Goal: Task Accomplishment & Management: Manage account settings

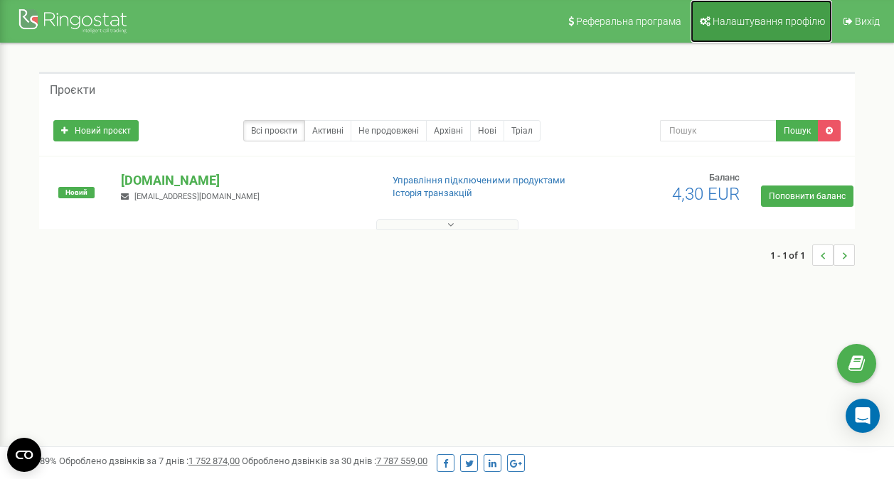
click at [771, 23] on span "Налаштування профілю" at bounding box center [769, 21] width 112 height 11
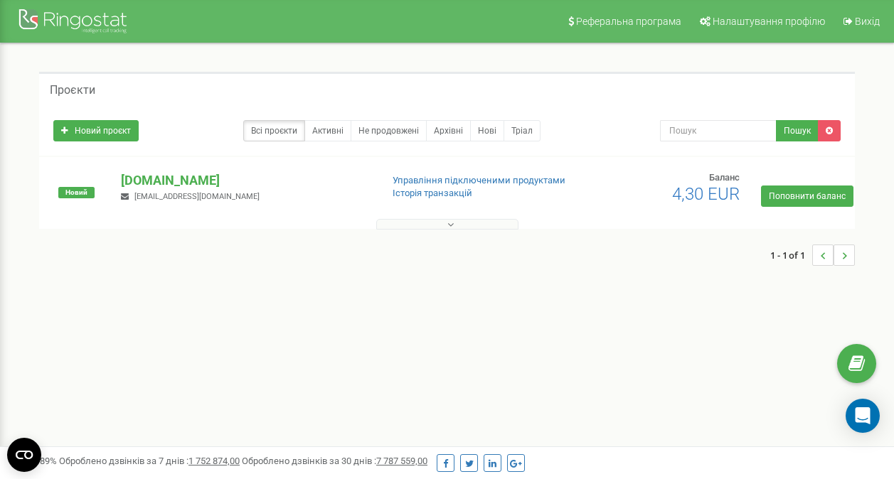
click at [434, 223] on button at bounding box center [447, 224] width 142 height 11
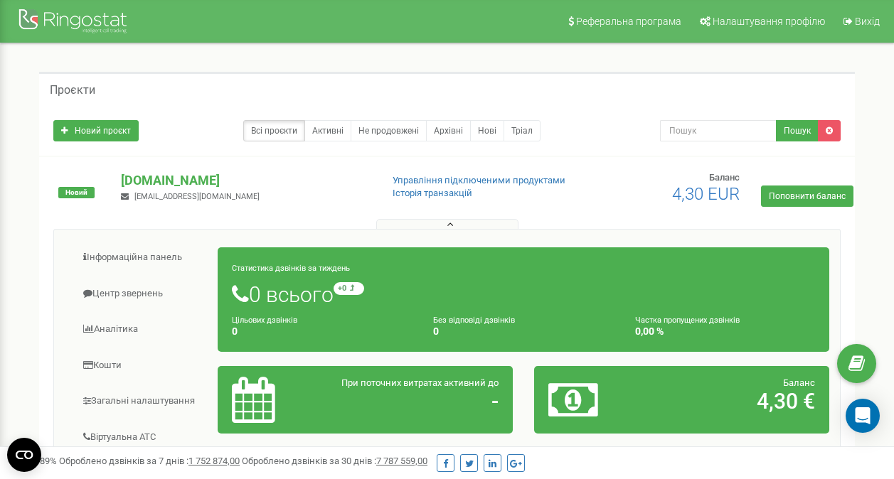
click at [434, 223] on button at bounding box center [447, 224] width 142 height 11
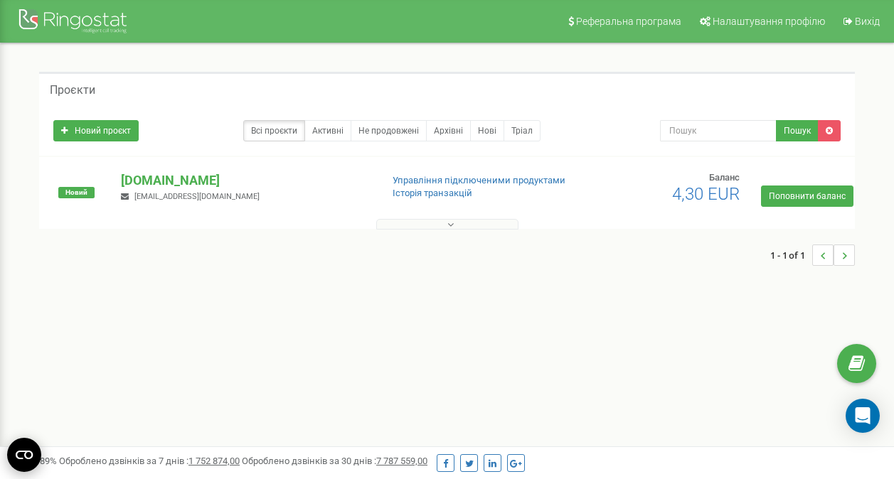
click at [9, 456] on circle "Open CMP widget" at bounding box center [24, 455] width 34 height 34
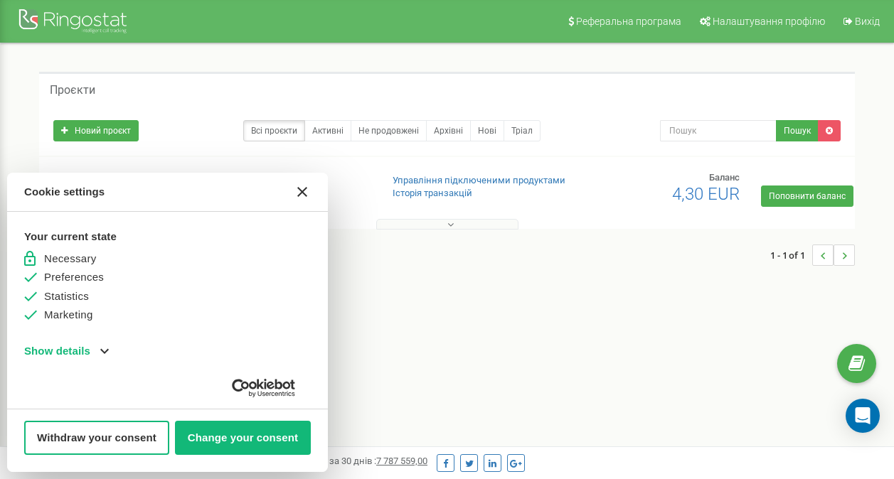
click at [304, 191] on icon "Close CMP widget" at bounding box center [302, 192] width 10 height 10
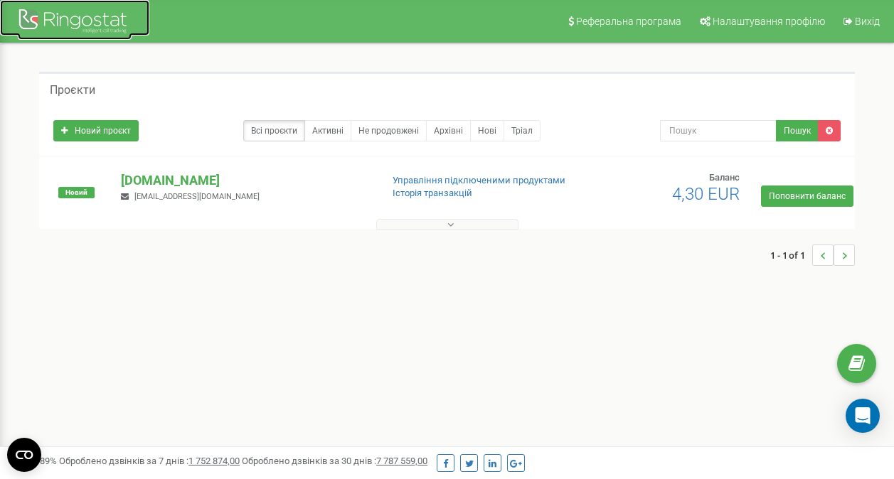
click at [70, 26] on div at bounding box center [75, 23] width 114 height 34
click at [176, 182] on p "[DOMAIN_NAME]" at bounding box center [245, 180] width 248 height 18
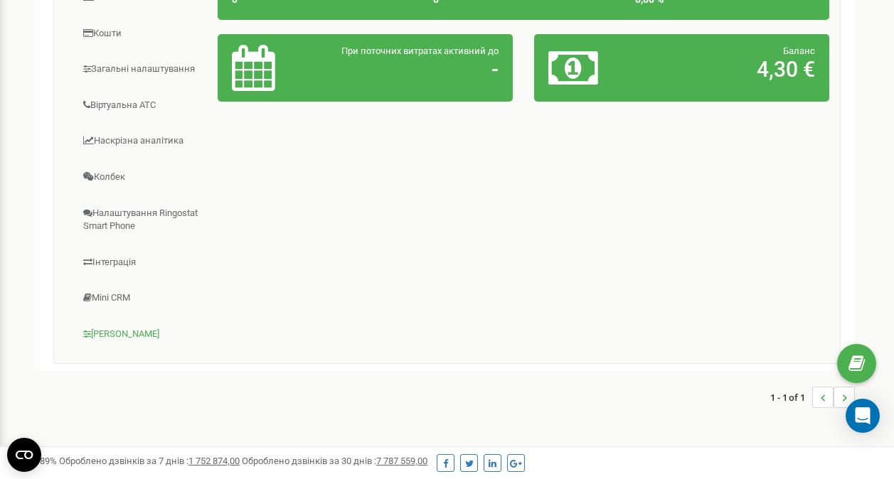
scroll to position [356, 0]
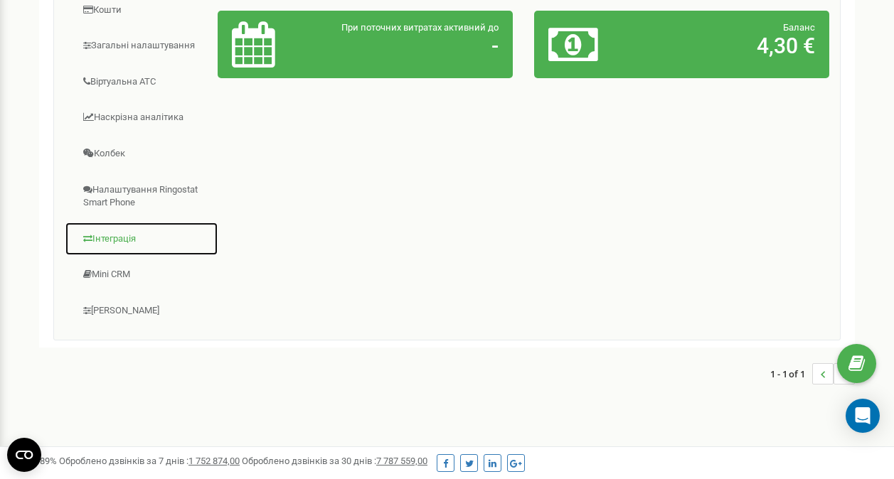
click at [124, 240] on link "Інтеграція" at bounding box center [142, 239] width 154 height 35
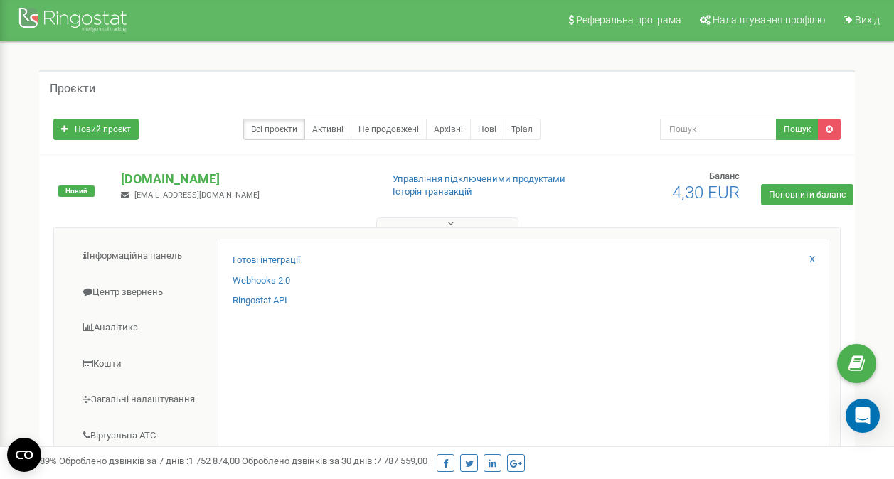
scroll to position [0, 0]
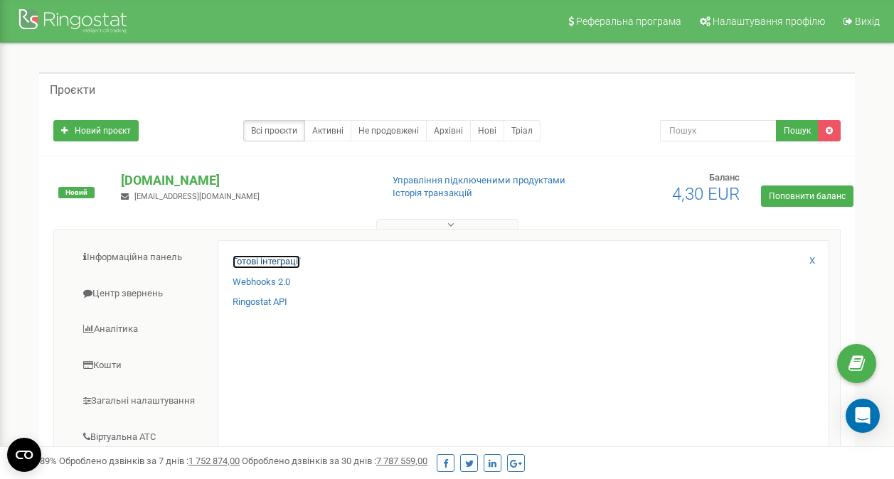
click at [279, 260] on link "Готові інтеграції" at bounding box center [267, 262] width 68 height 14
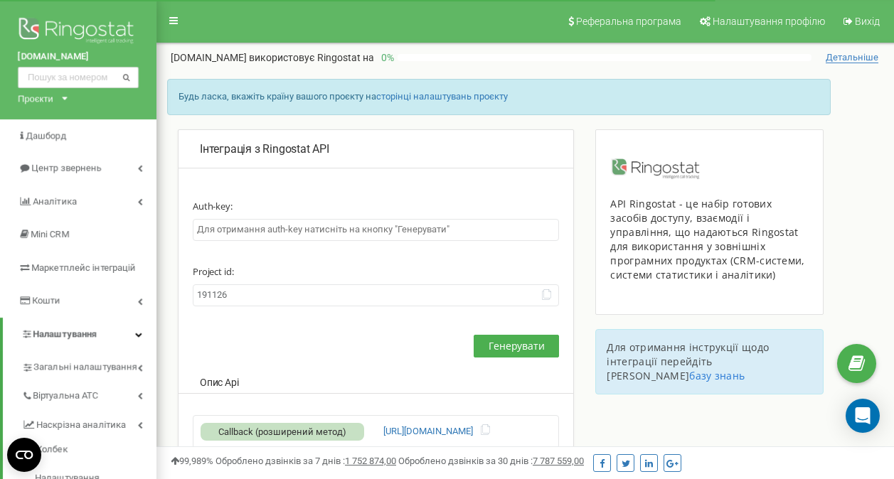
click at [396, 235] on input "text" at bounding box center [376, 230] width 366 height 22
click at [510, 339] on span "Генерувати" at bounding box center [517, 346] width 56 height 14
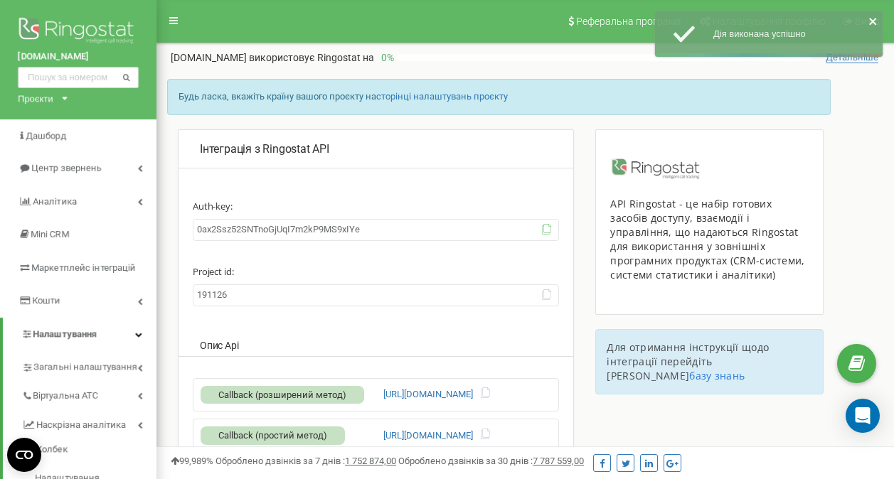
click at [542, 228] on icon at bounding box center [546, 229] width 11 height 11
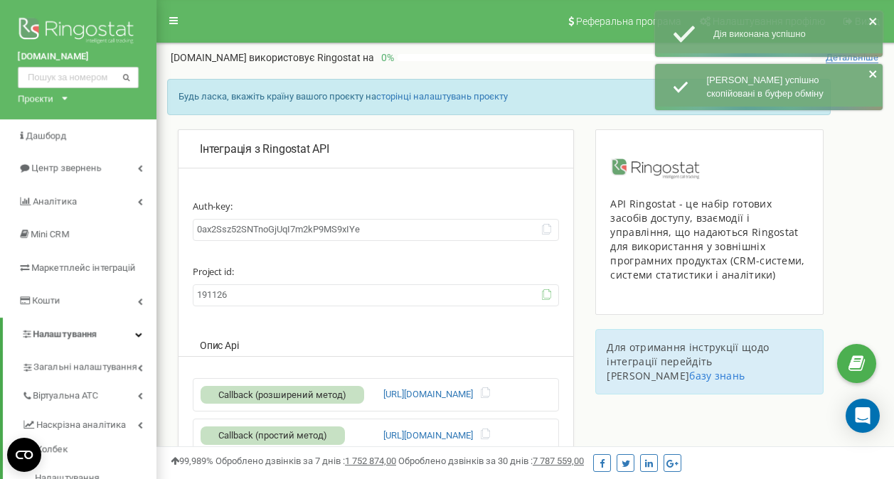
click at [550, 295] on icon at bounding box center [546, 295] width 11 height 11
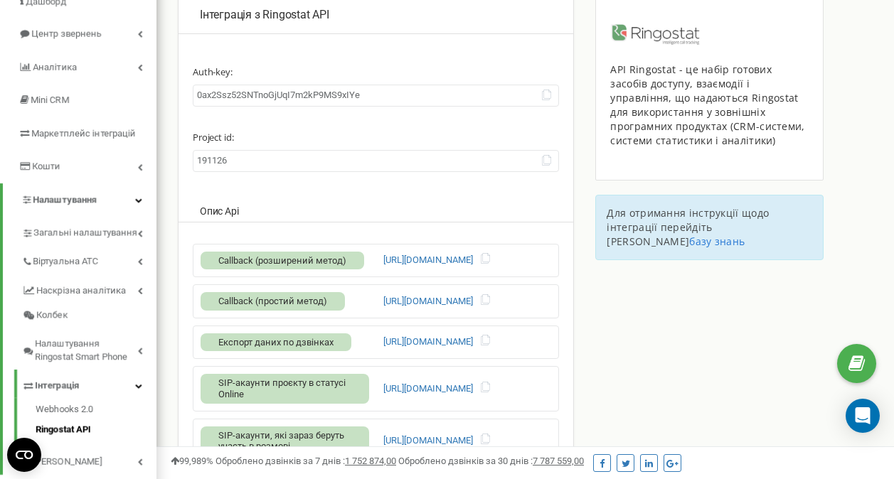
scroll to position [285, 0]
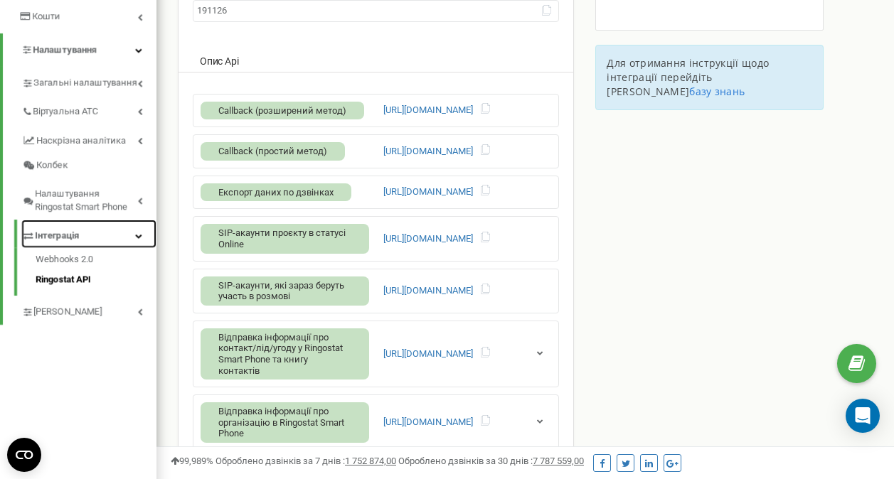
click at [80, 235] on link "Інтеграція" at bounding box center [88, 234] width 135 height 29
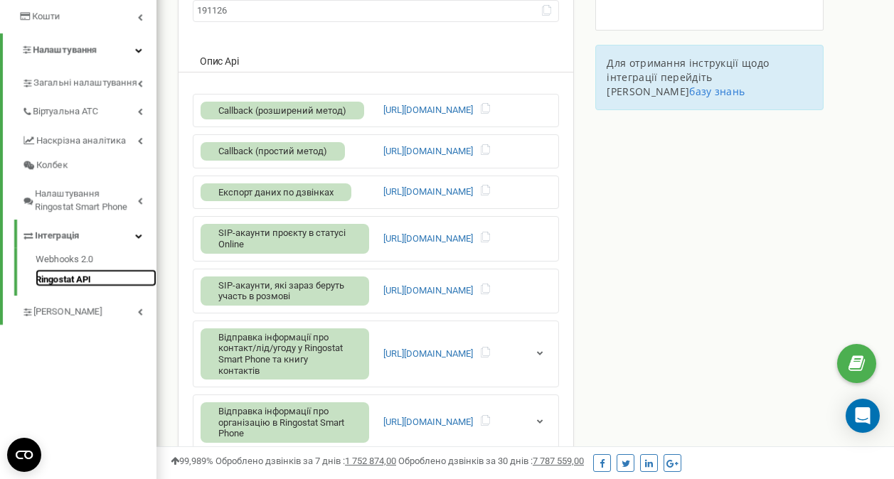
click at [74, 278] on link "Ringostat API" at bounding box center [96, 278] width 121 height 17
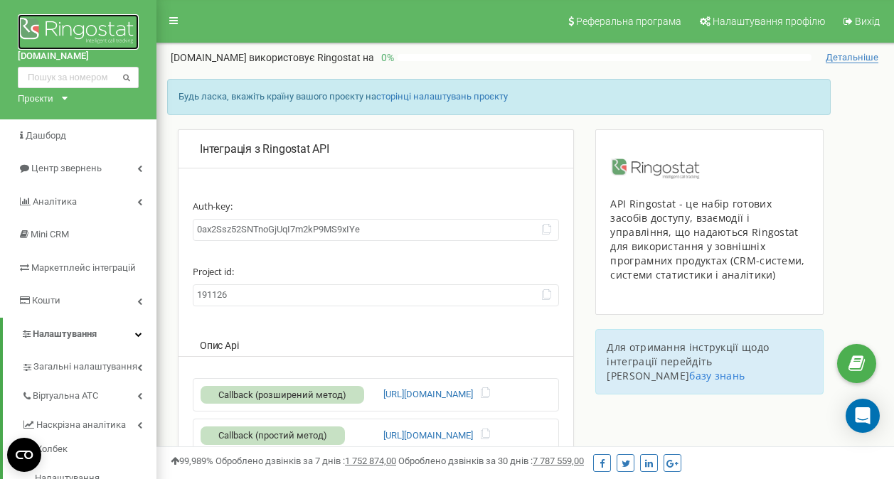
click at [48, 31] on img at bounding box center [78, 32] width 121 height 36
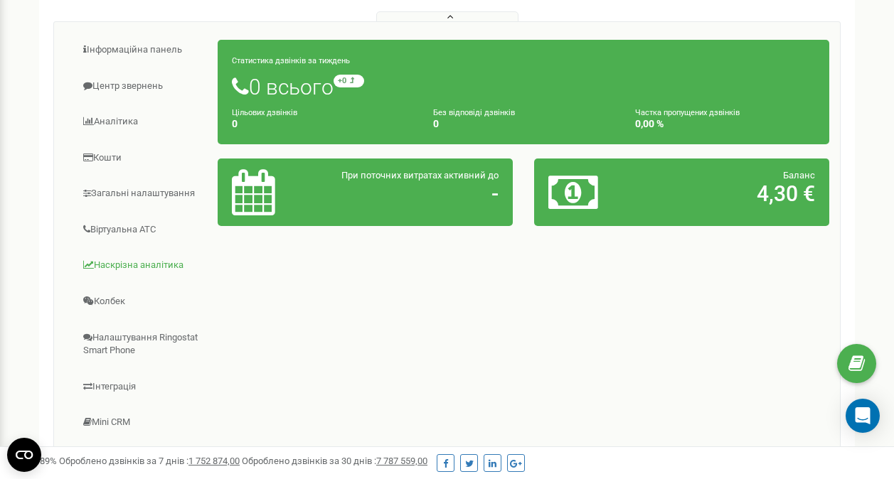
scroll to position [285, 0]
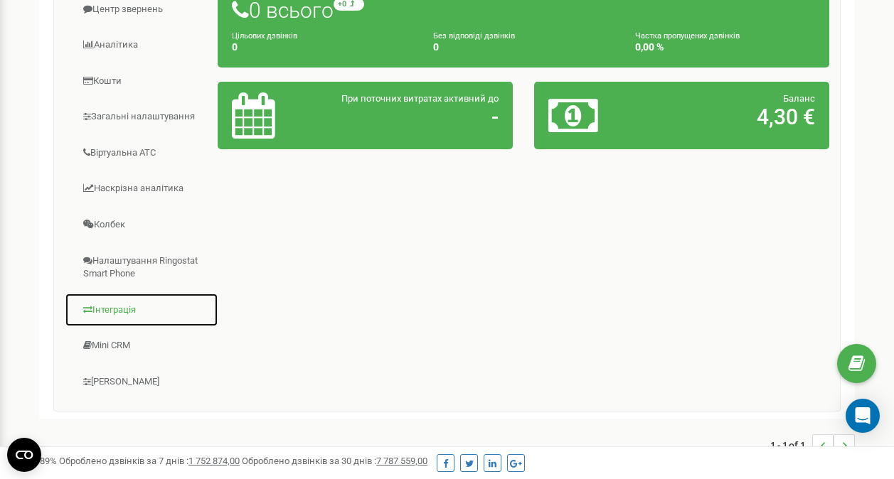
click at [122, 304] on link "Інтеграція" at bounding box center [142, 310] width 154 height 35
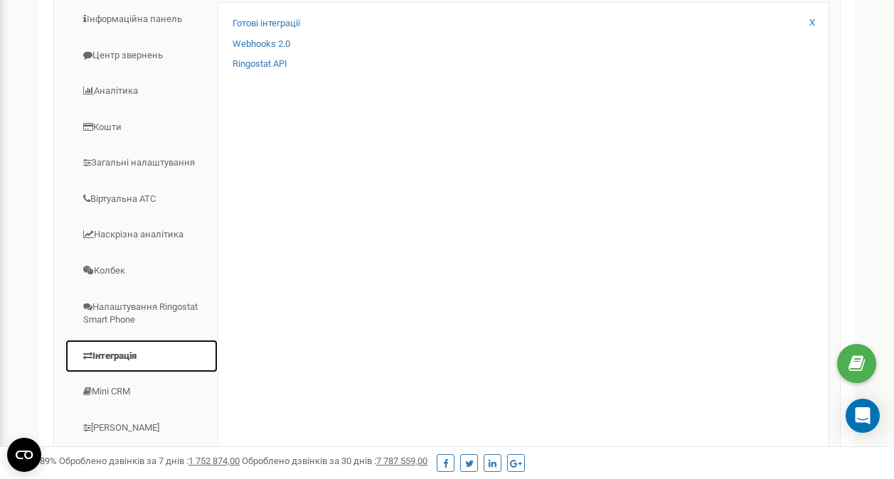
scroll to position [213, 0]
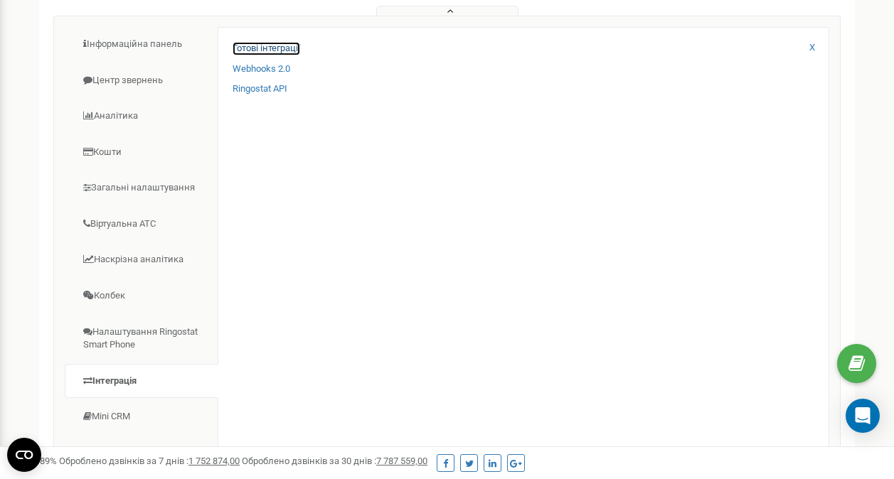
click at [270, 50] on link "Готові інтеграції" at bounding box center [267, 49] width 68 height 14
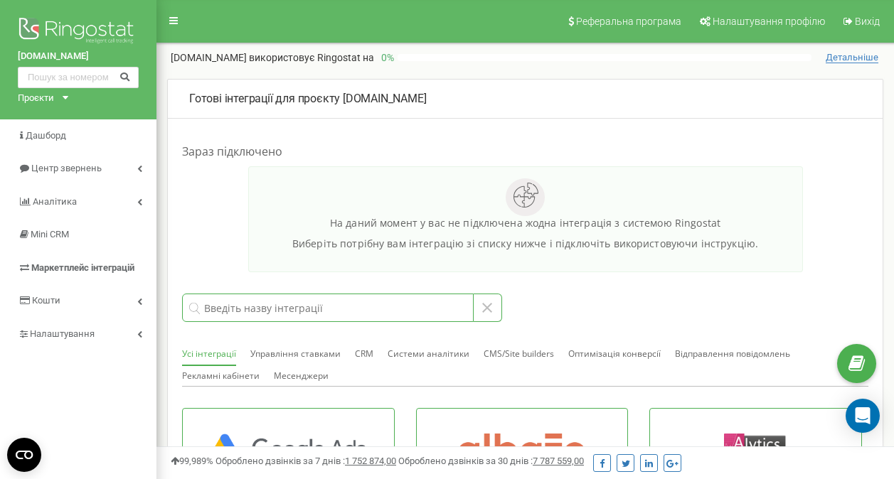
click at [232, 309] on input at bounding box center [328, 308] width 292 height 28
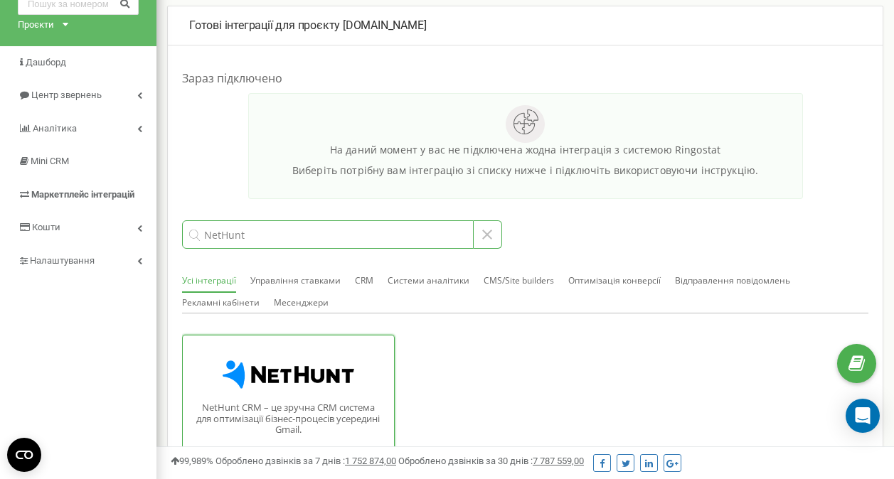
scroll to position [142, 0]
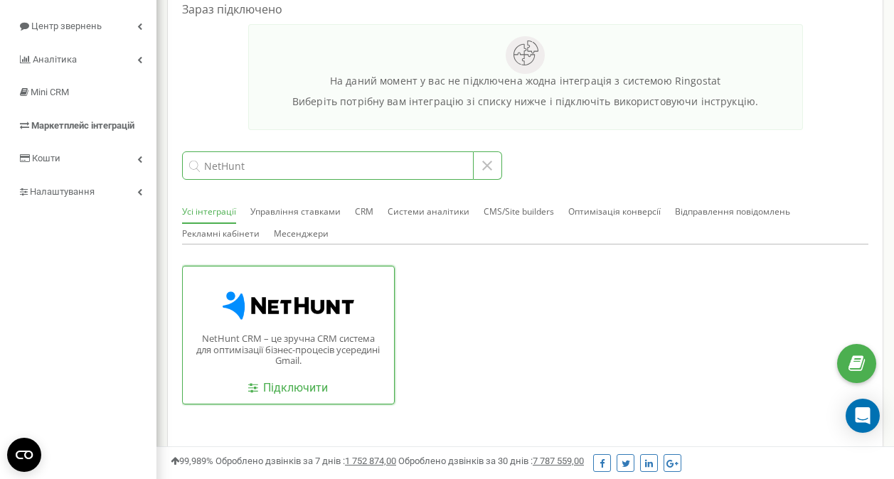
type input "NetHunt"
click at [295, 303] on div at bounding box center [288, 306] width 190 height 28
click at [297, 389] on link "Підключити" at bounding box center [288, 389] width 80 height 16
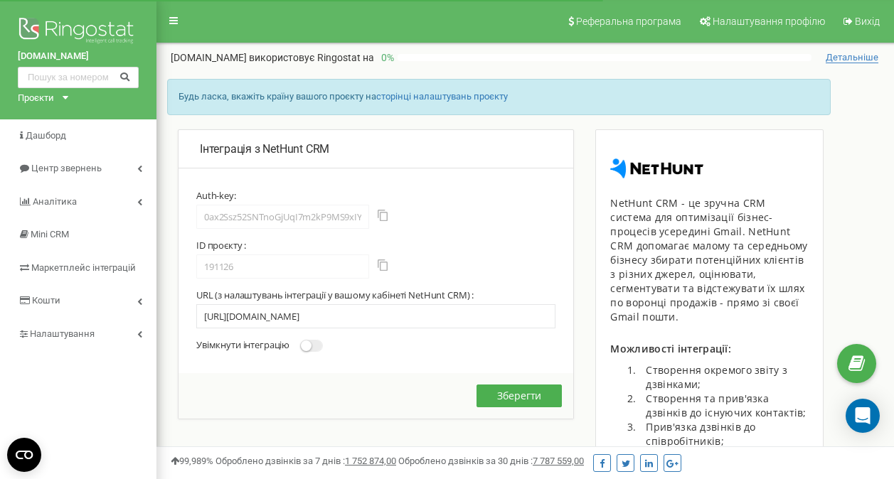
scroll to position [0, 199]
type input "[URL][DOMAIN_NAME]"
click at [319, 348] on span at bounding box center [311, 346] width 23 height 12
click at [0, 0] on input "Увімкнути інтеграцію" at bounding box center [0, 0] width 0 height 0
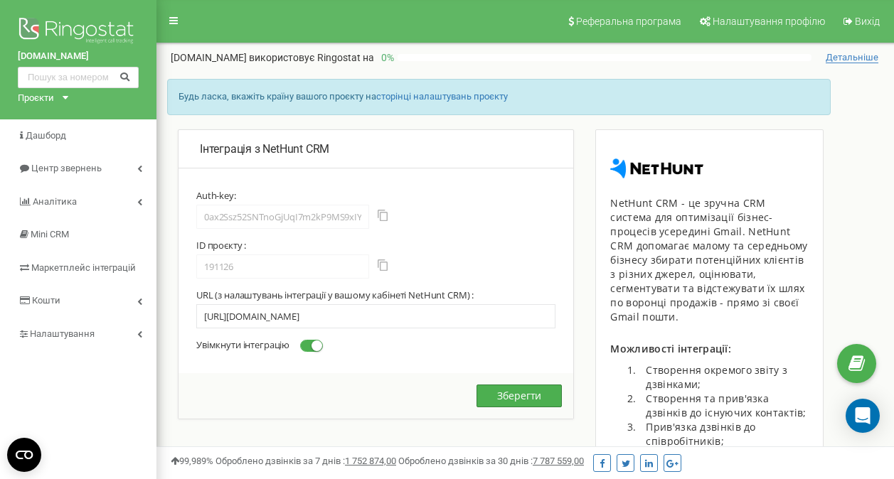
click at [520, 393] on button "Зберегти" at bounding box center [519, 396] width 85 height 23
click at [521, 393] on button "Зберегти" at bounding box center [519, 396] width 85 height 23
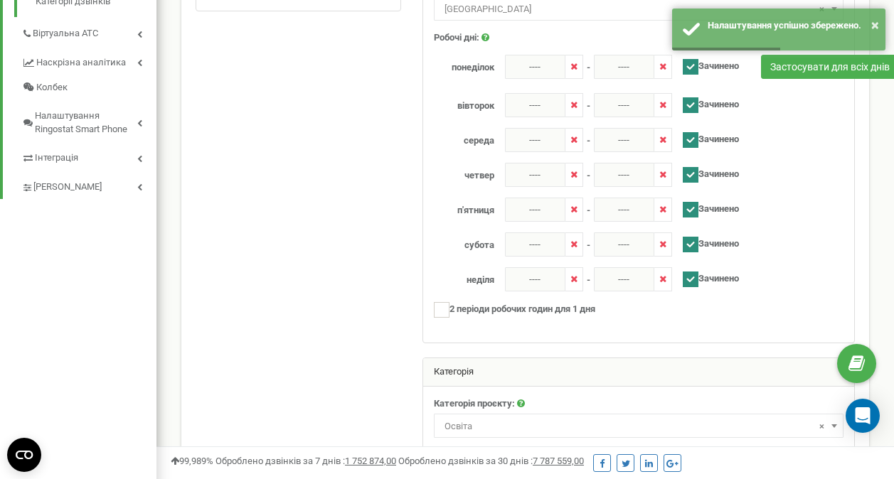
scroll to position [415, 0]
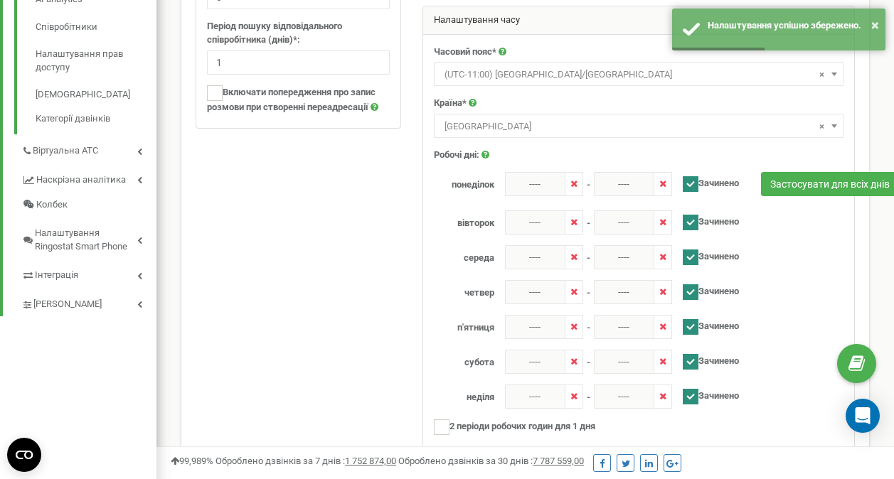
click at [689, 177] on ins at bounding box center [691, 184] width 16 height 16
checkbox input "false"
click at [694, 224] on ins at bounding box center [691, 223] width 16 height 16
checkbox input "false"
click at [694, 259] on ins at bounding box center [691, 258] width 16 height 16
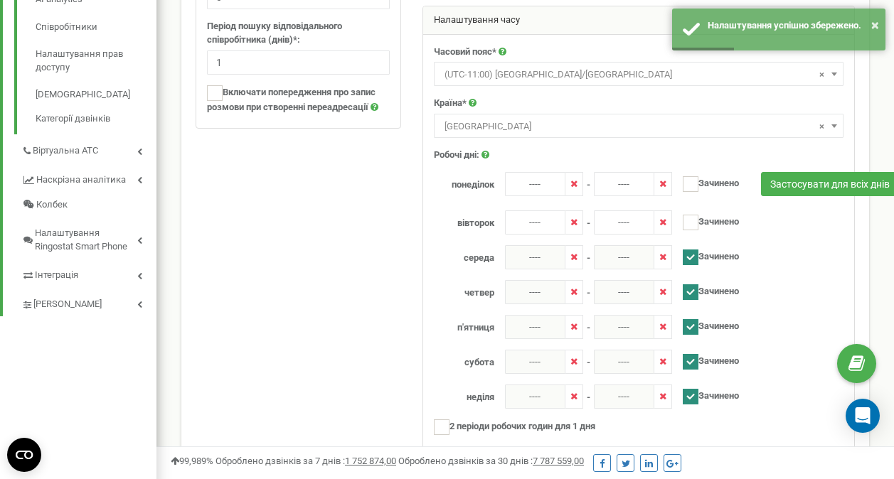
checkbox input "false"
click at [696, 299] on ins at bounding box center [691, 293] width 16 height 16
checkbox input "false"
click at [697, 331] on ins at bounding box center [691, 327] width 16 height 16
checkbox input "false"
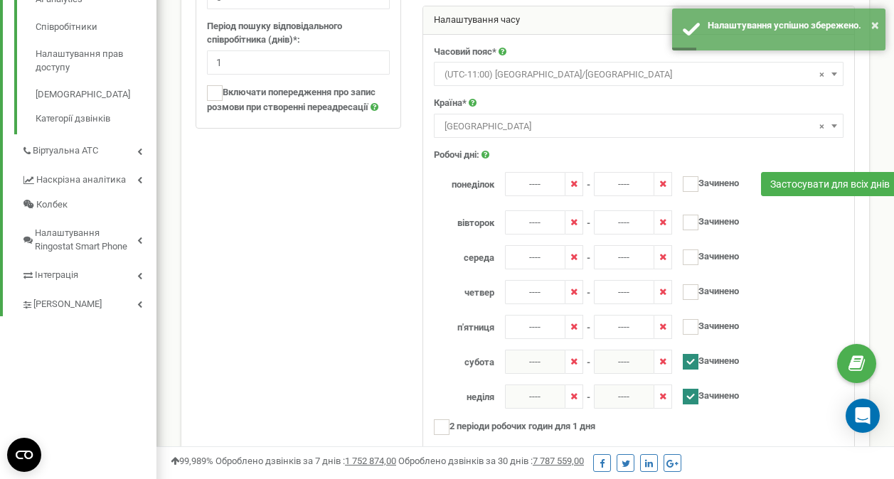
click at [694, 367] on ins at bounding box center [691, 362] width 16 height 16
checkbox input "false"
click at [694, 397] on ins at bounding box center [691, 397] width 16 height 16
checkbox input "false"
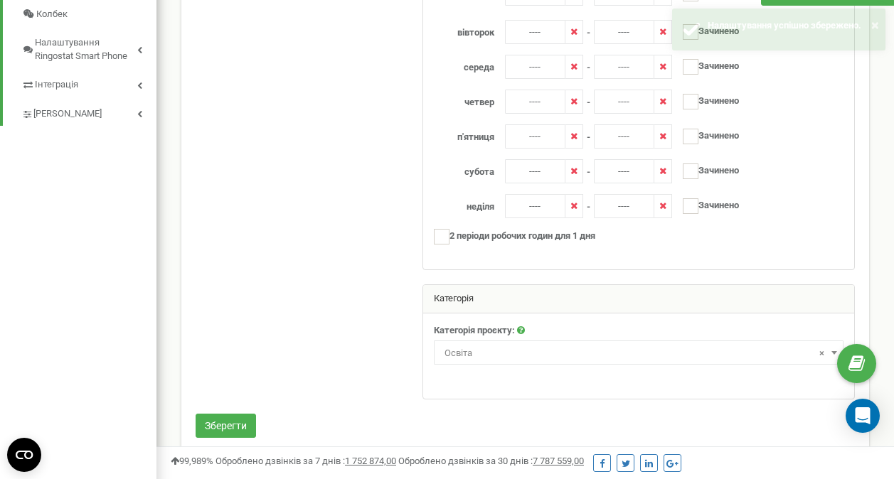
scroll to position [629, 0]
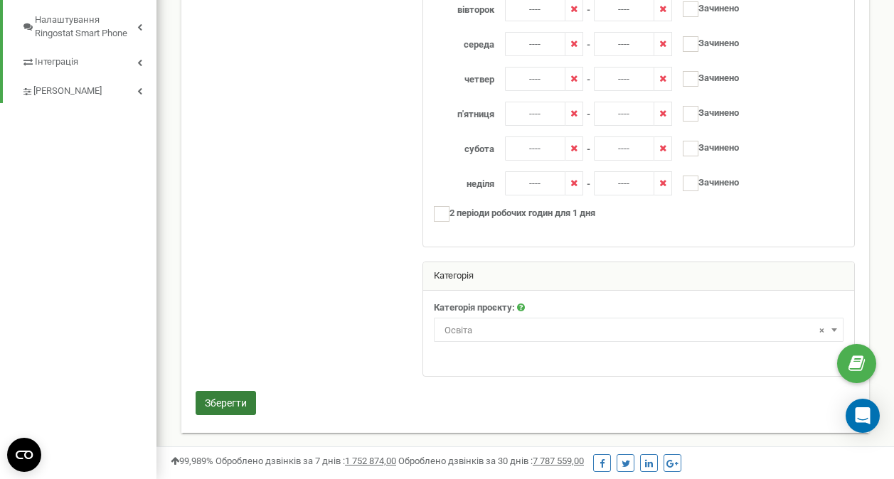
click at [211, 393] on button "Зберегти" at bounding box center [226, 403] width 60 height 24
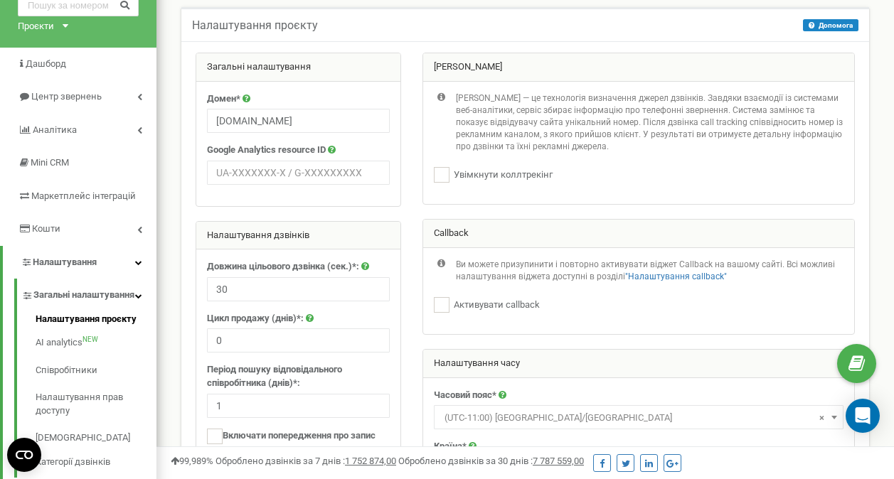
scroll to position [142, 0]
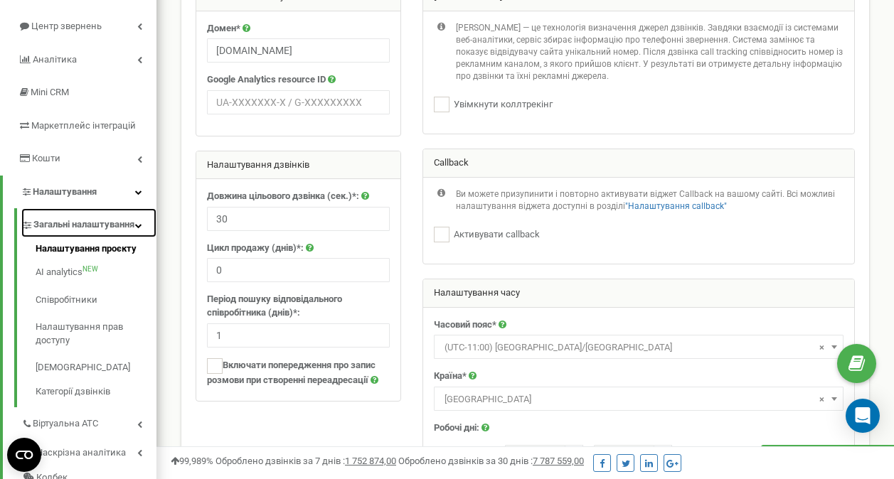
click at [92, 229] on span "Загальні налаштування" at bounding box center [83, 225] width 101 height 14
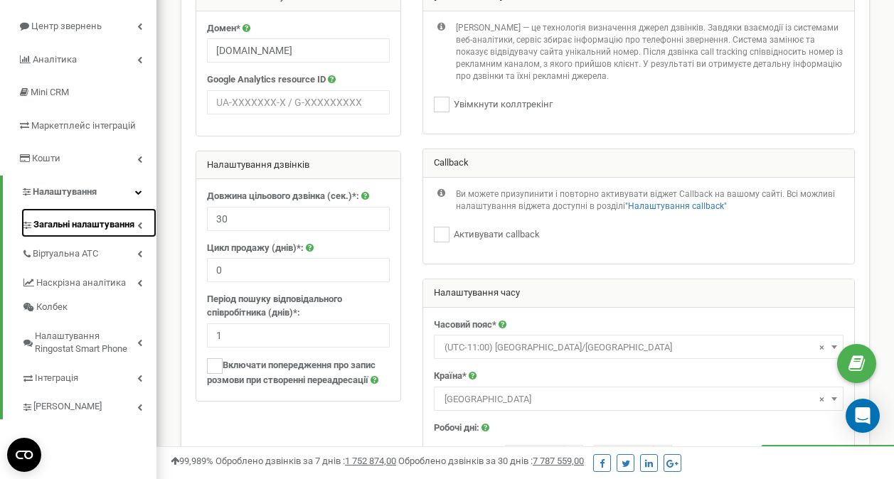
click at [92, 229] on span "Загальні налаштування" at bounding box center [83, 225] width 101 height 14
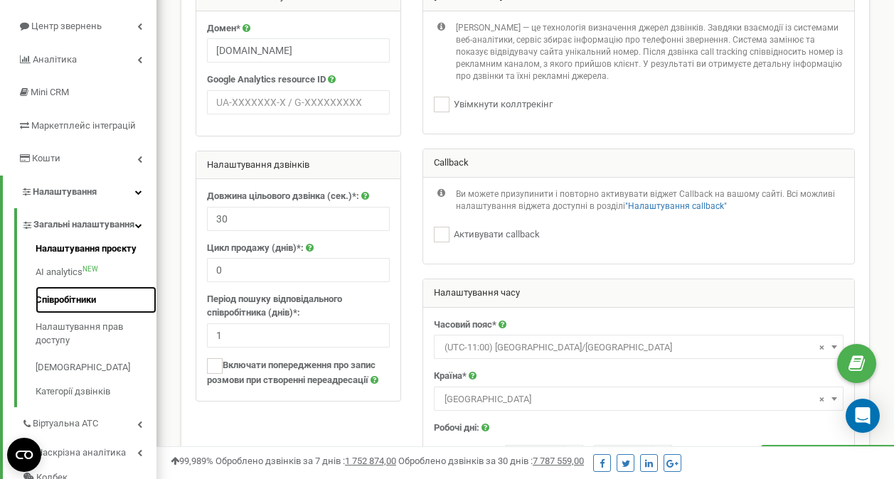
click at [37, 309] on link "Співробітники" at bounding box center [96, 301] width 121 height 28
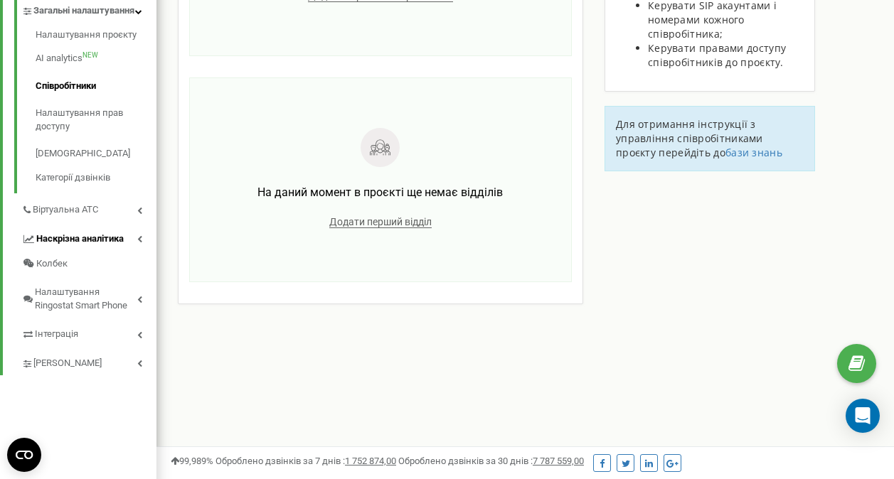
scroll to position [374, 0]
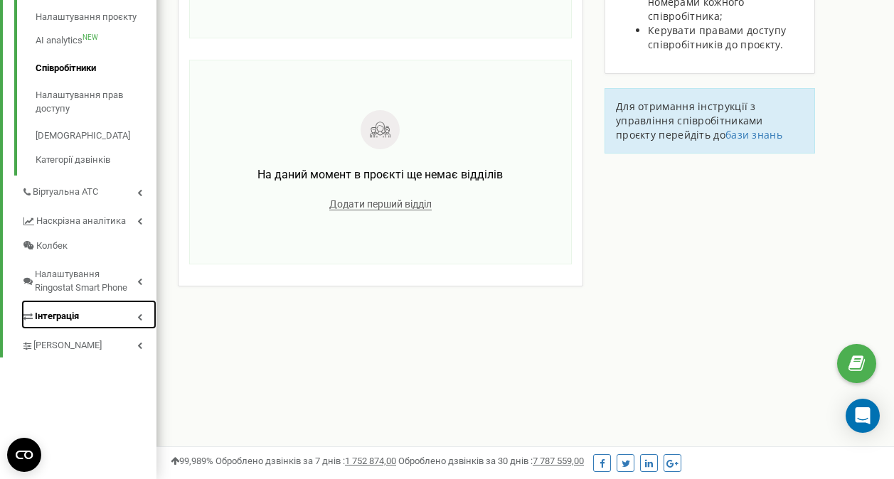
click at [100, 329] on link "Інтеграція" at bounding box center [88, 314] width 135 height 29
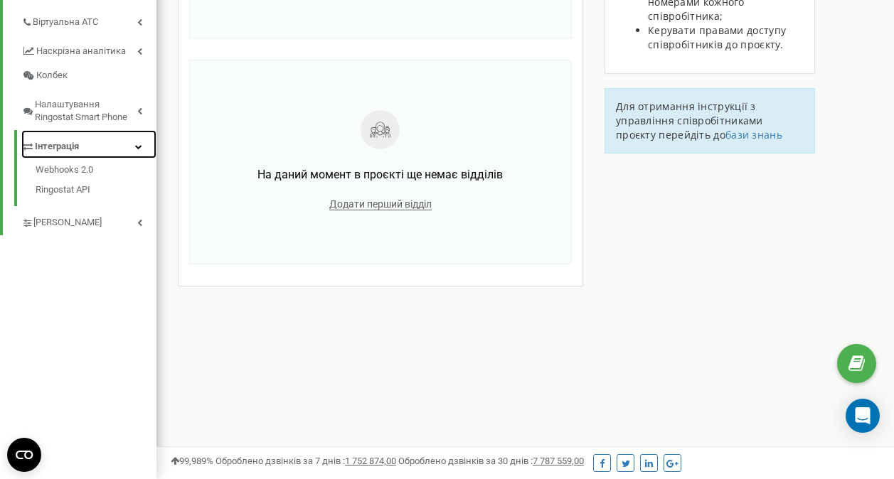
click at [82, 140] on link "Інтеграція" at bounding box center [88, 144] width 135 height 29
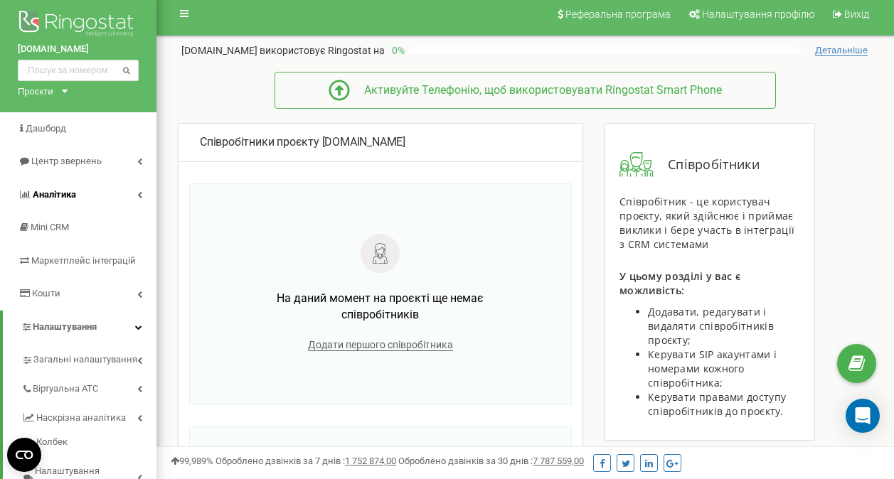
scroll to position [0, 0]
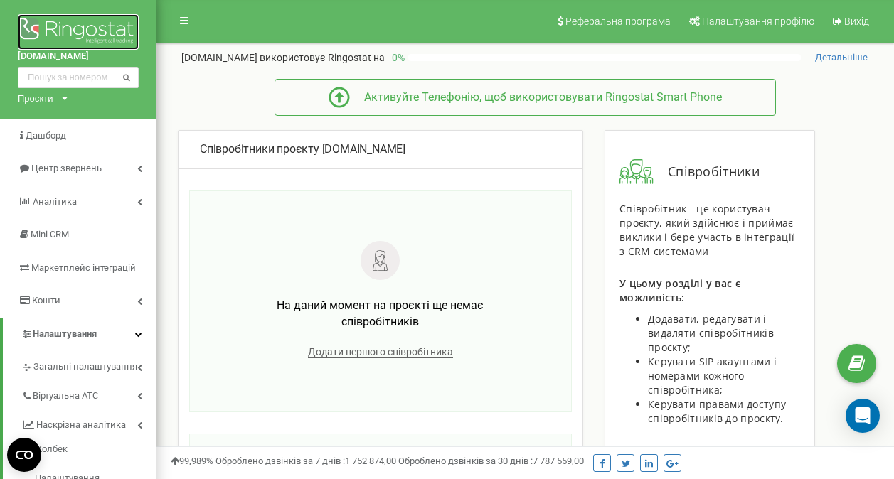
click at [60, 18] on img at bounding box center [78, 32] width 121 height 36
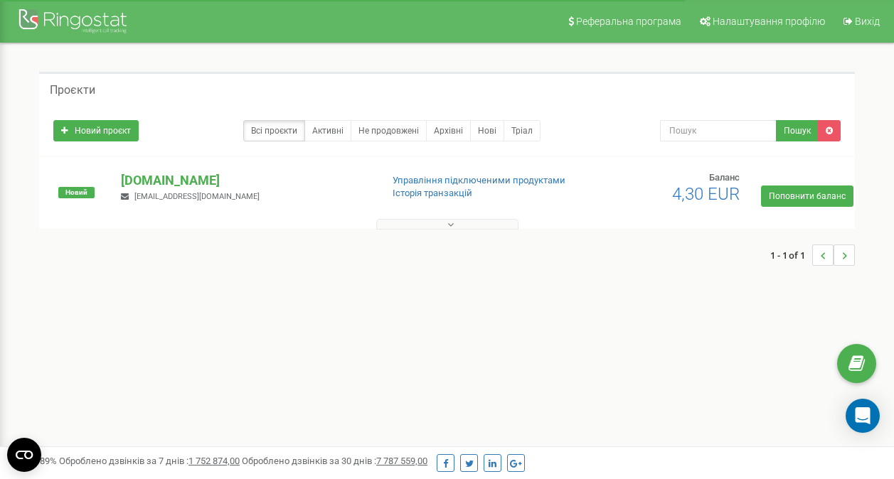
click at [492, 223] on button at bounding box center [447, 224] width 142 height 11
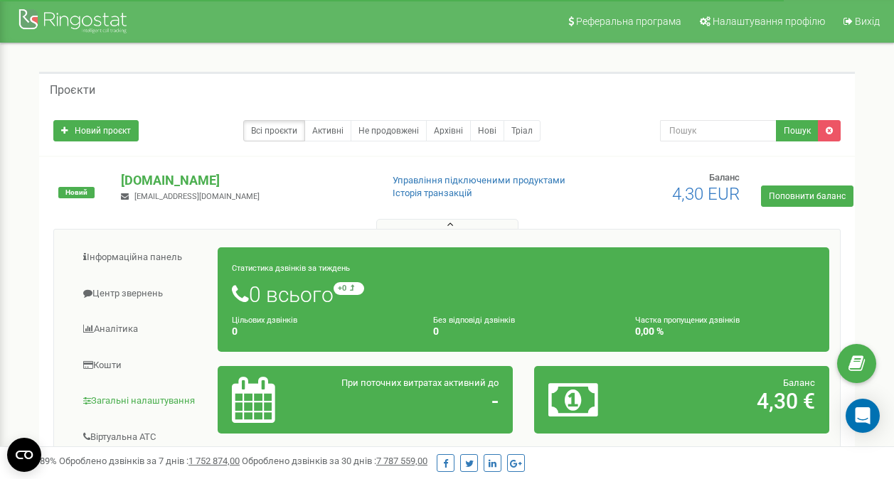
scroll to position [285, 0]
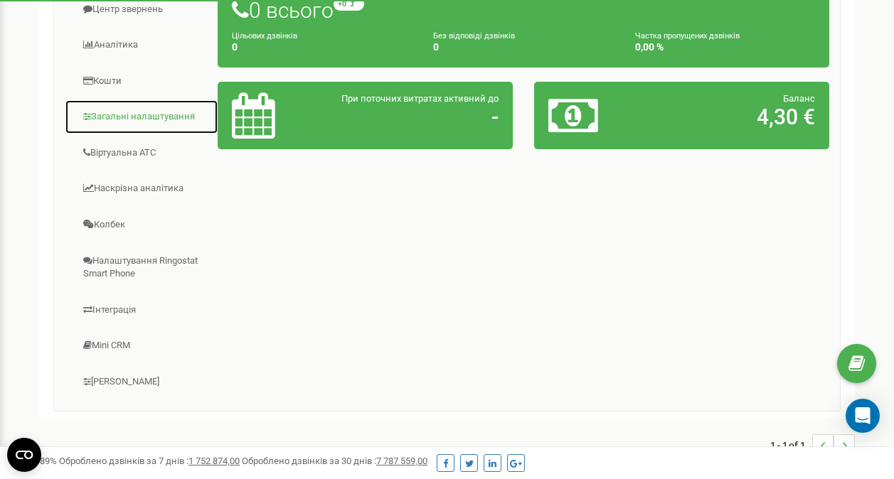
click at [151, 120] on link "Загальні налаштування" at bounding box center [142, 117] width 154 height 35
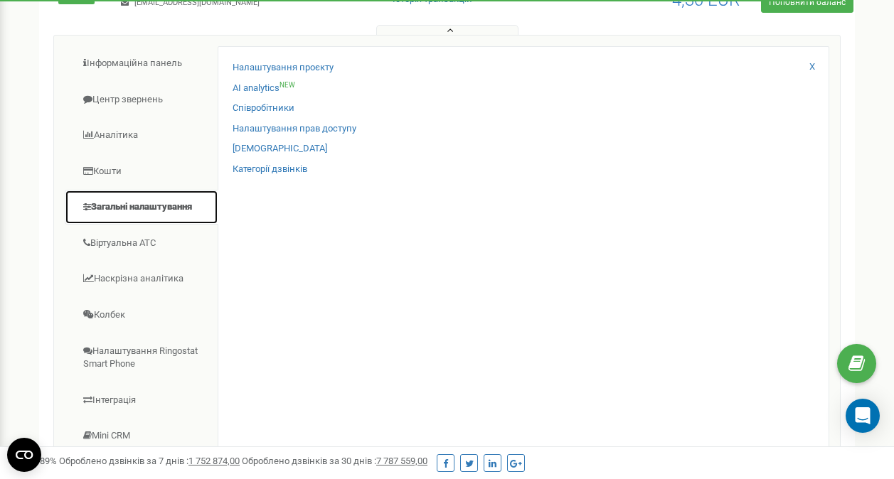
scroll to position [142, 0]
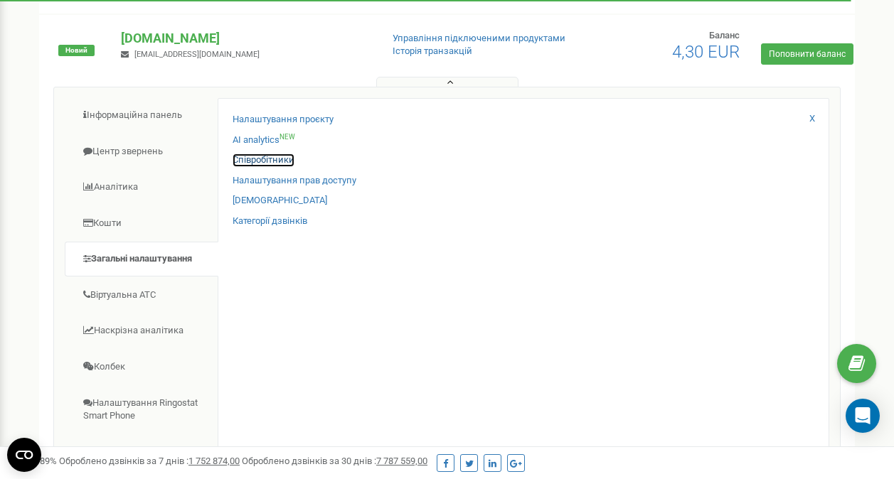
click at [287, 158] on link "Співробітники" at bounding box center [264, 161] width 62 height 14
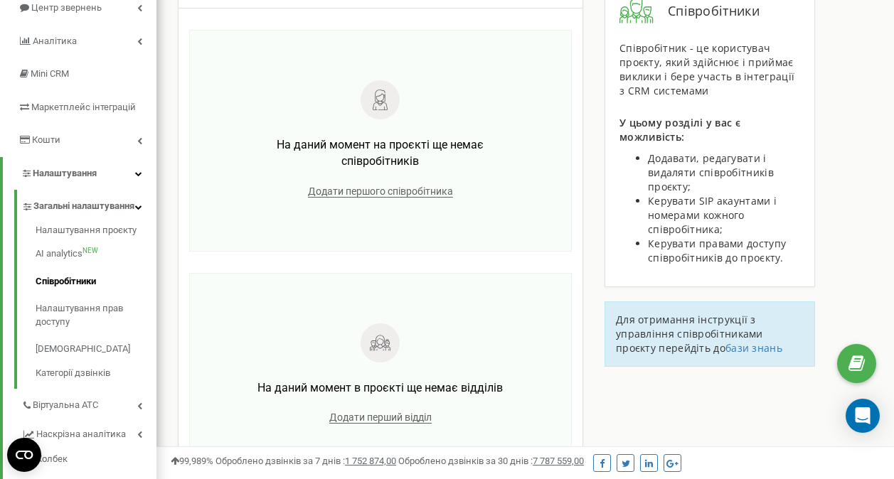
scroll to position [18, 0]
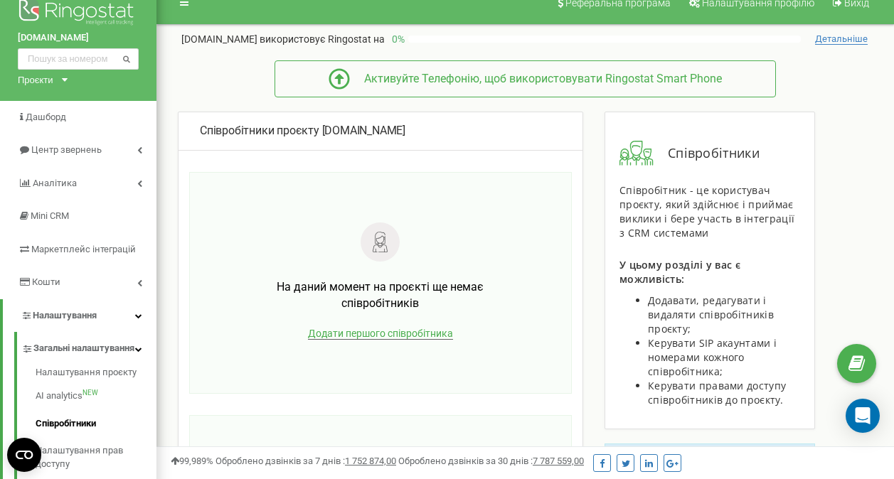
click at [362, 328] on span "Додати першого співробітника" at bounding box center [380, 334] width 145 height 12
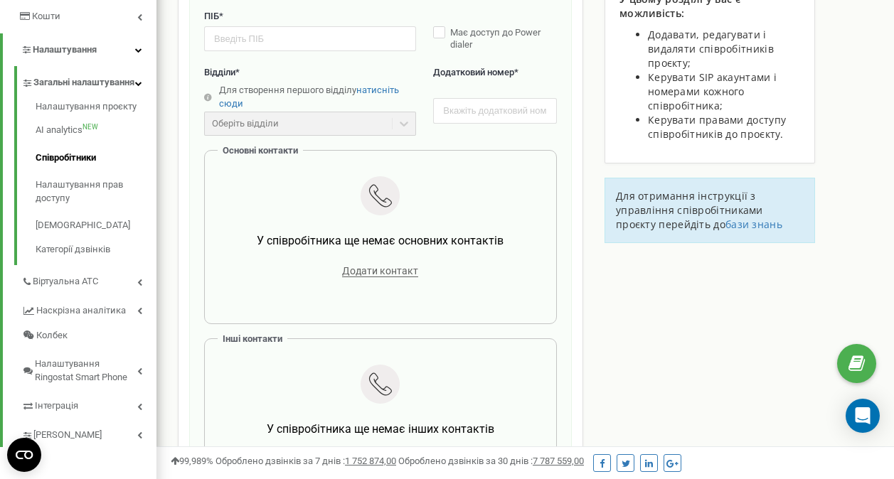
scroll to position [0, 0]
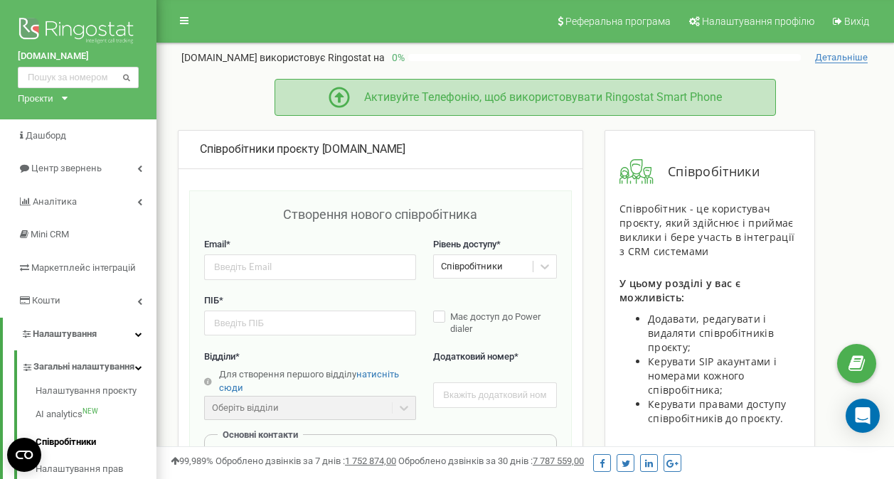
click at [381, 97] on div "Активуйте Телефонію, щоб використовувати Ringostat Smart Phone" at bounding box center [536, 98] width 372 height 16
